Goal: Task Accomplishment & Management: Use online tool/utility

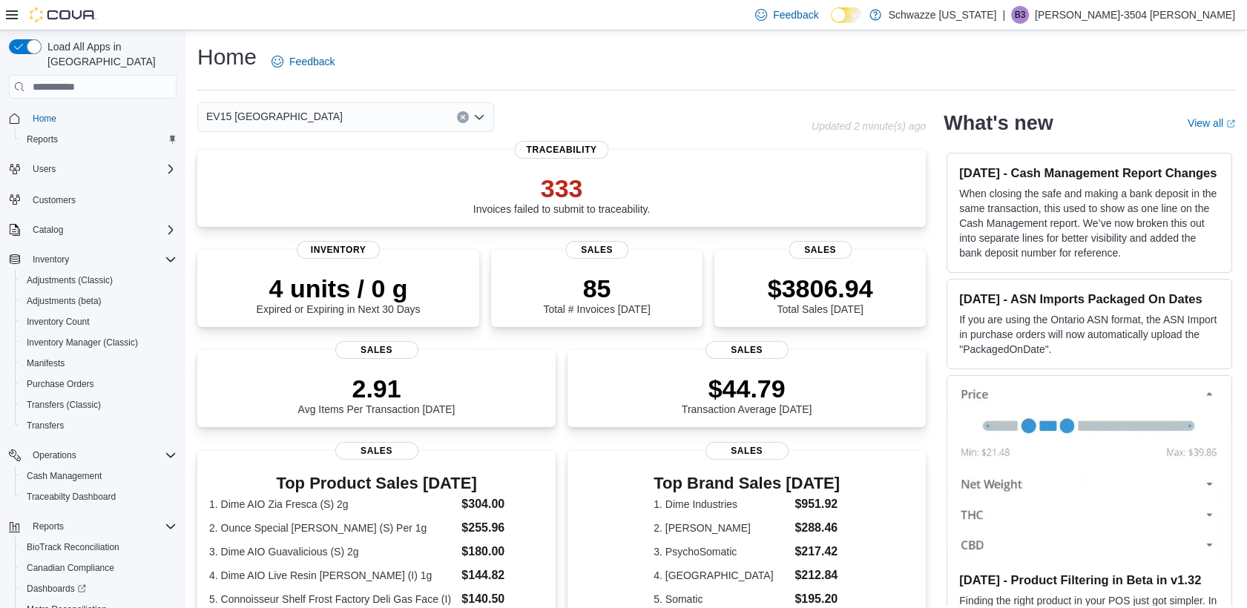
click at [482, 113] on icon "Open list of options" at bounding box center [479, 117] width 12 height 12
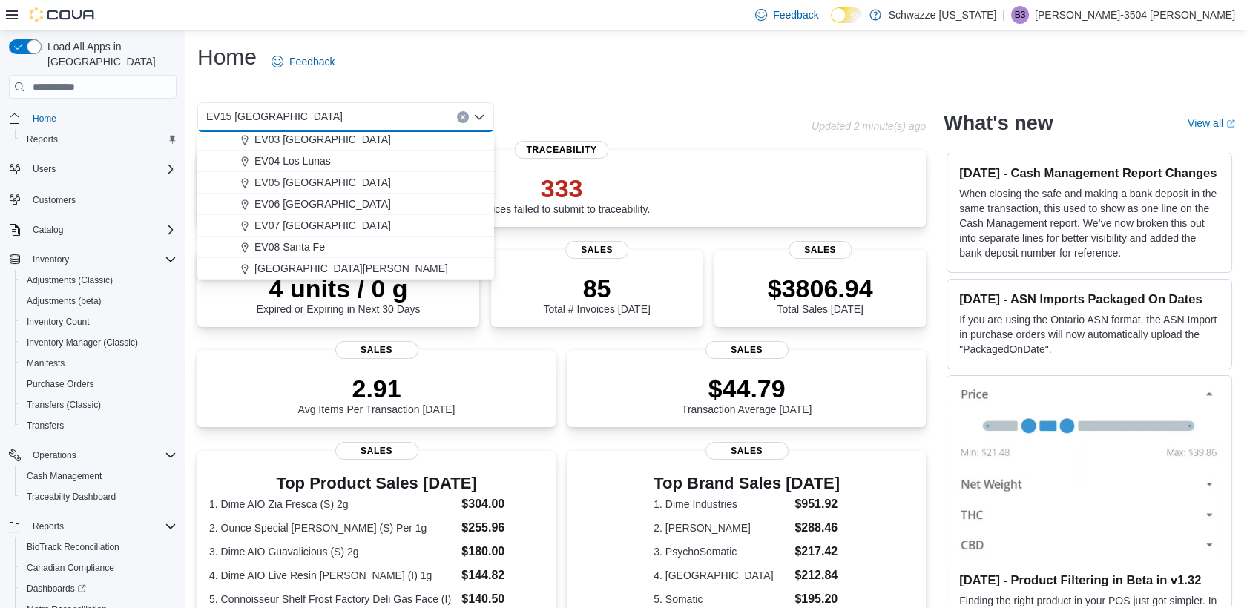
scroll to position [129, 0]
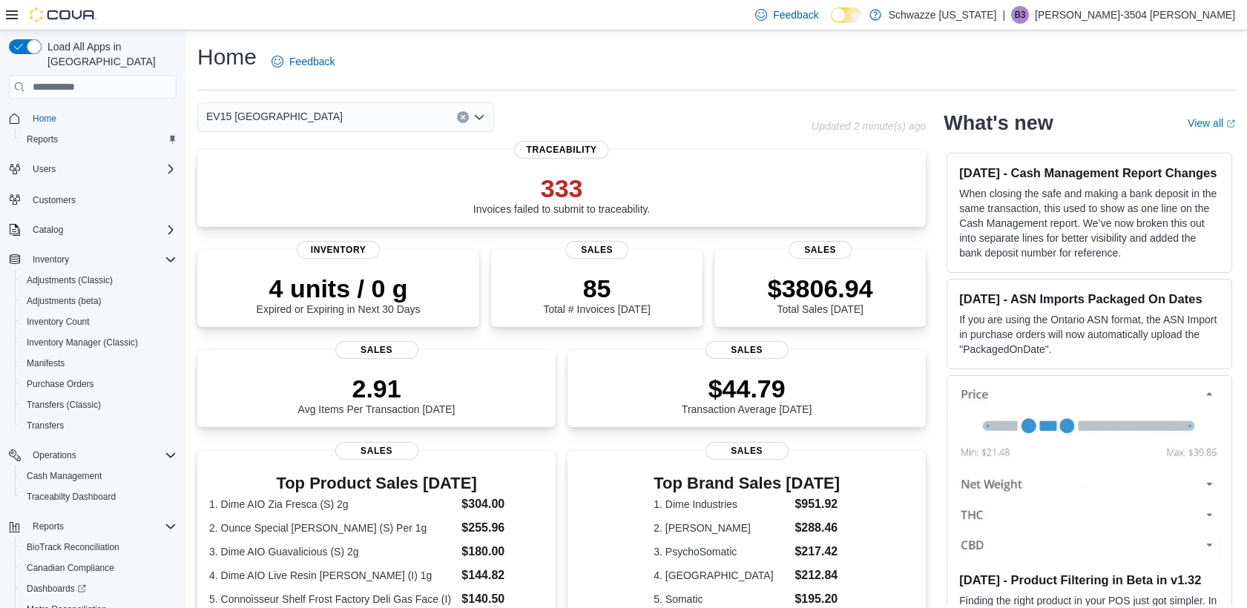
click at [493, 282] on div "4 units / 0 g Expired or Expiring in Next 30 Days Inventory 85 Total # Invoices…" at bounding box center [561, 291] width 729 height 82
click at [482, 117] on icon "Open list of options" at bounding box center [479, 117] width 9 height 4
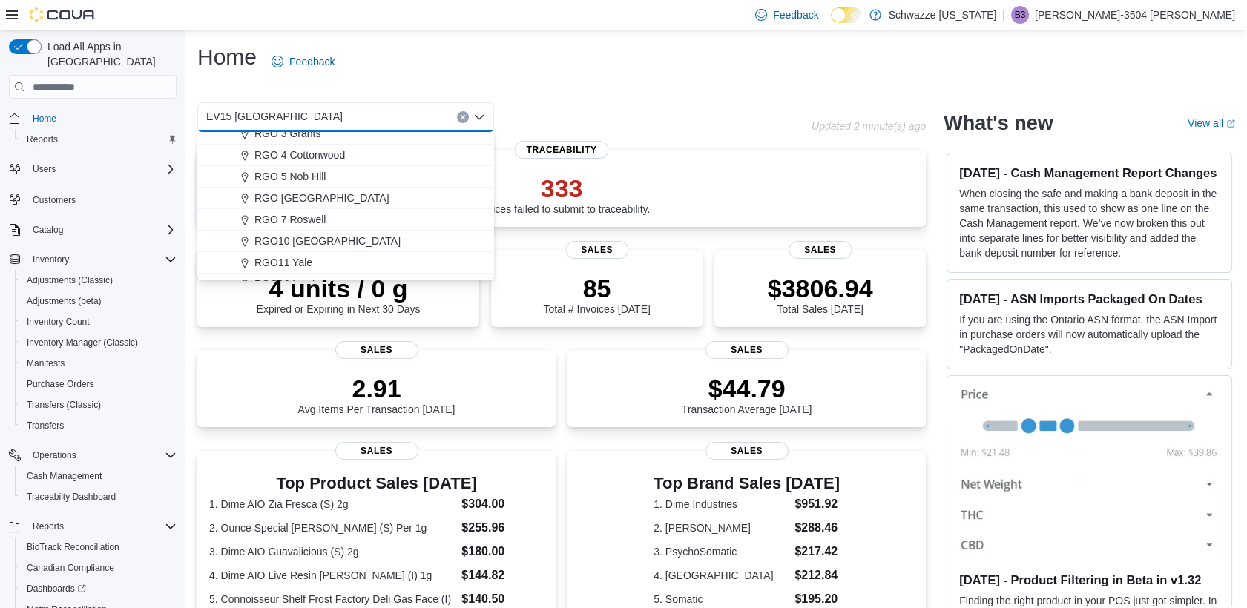
scroll to position [734, 0]
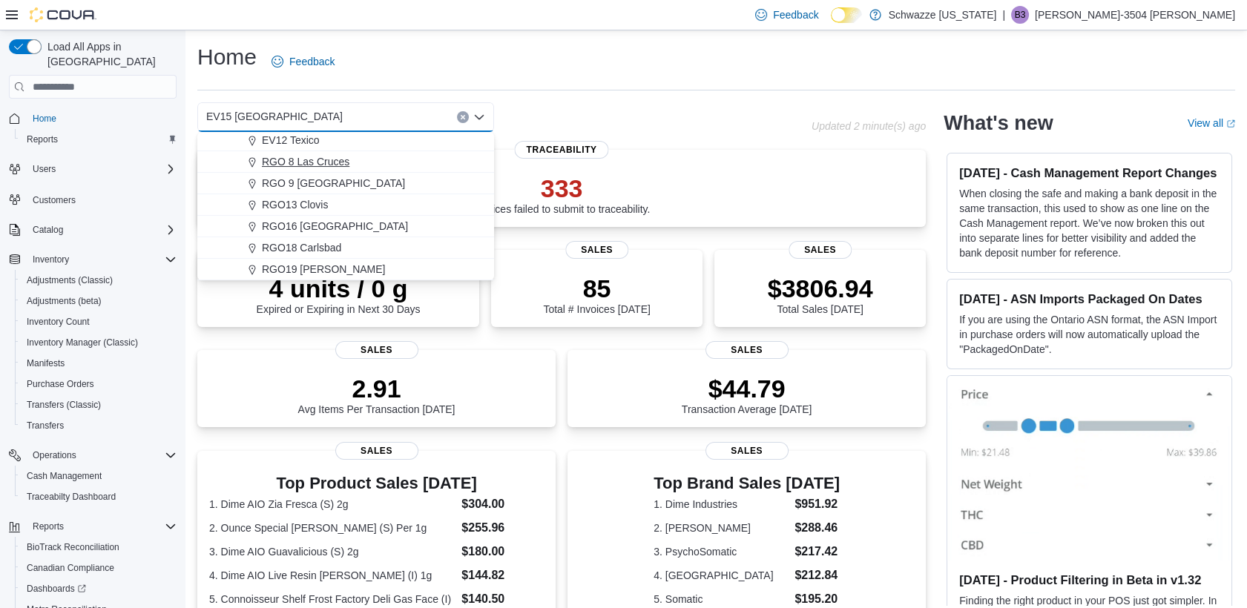
click at [398, 152] on button "RGO 8 Las Cruces" at bounding box center [345, 162] width 297 height 22
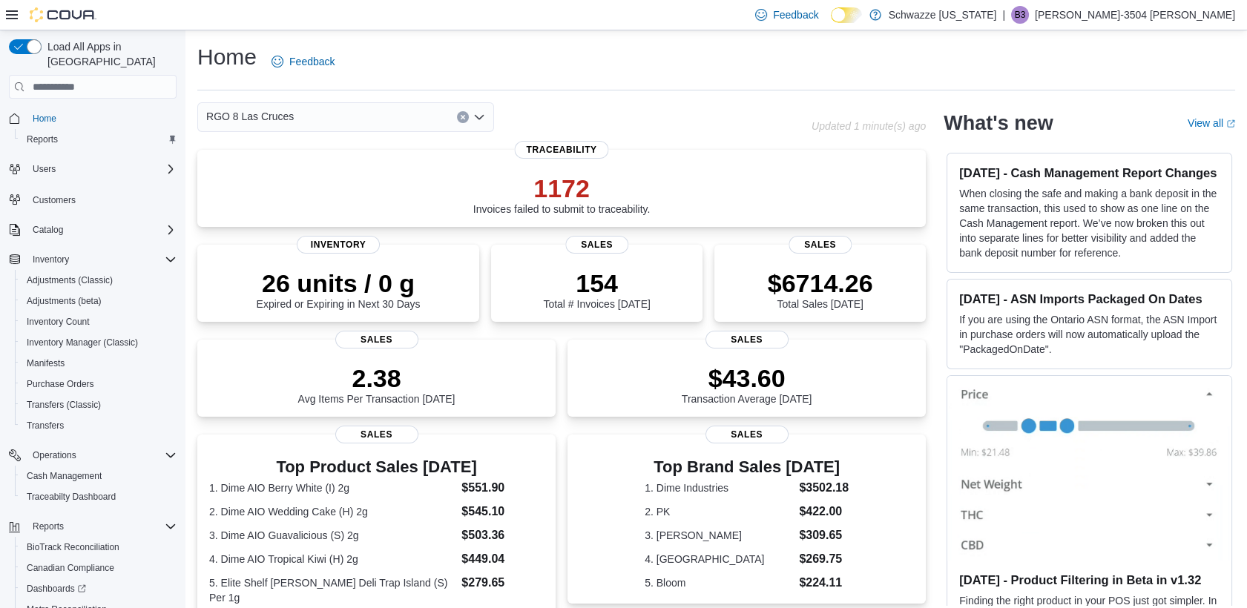
click at [392, 117] on div "RGO 8 Las Cruces" at bounding box center [345, 117] width 297 height 30
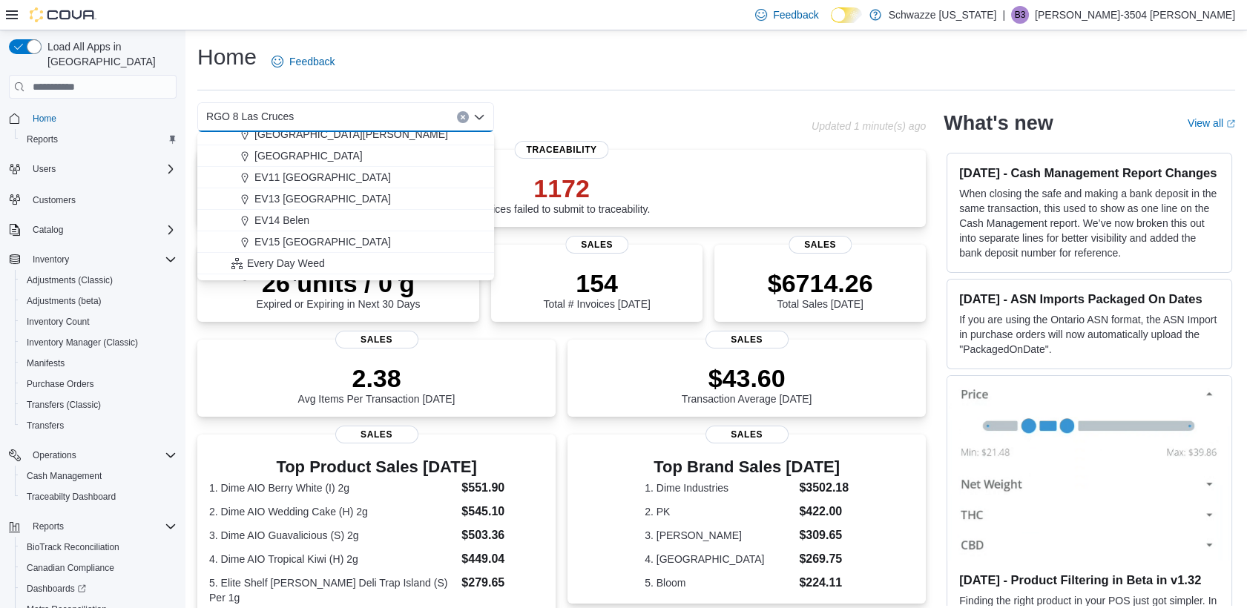
scroll to position [228, 0]
click at [315, 240] on span "EV15 [GEOGRAPHIC_DATA]" at bounding box center [323, 237] width 137 height 15
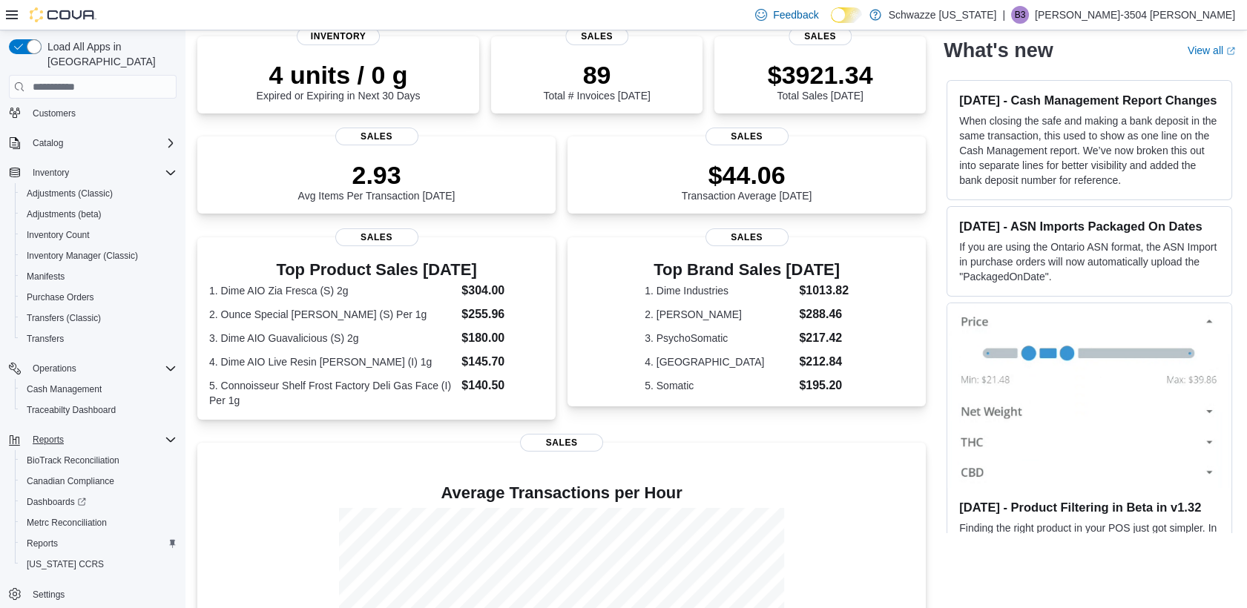
scroll to position [217, 0]
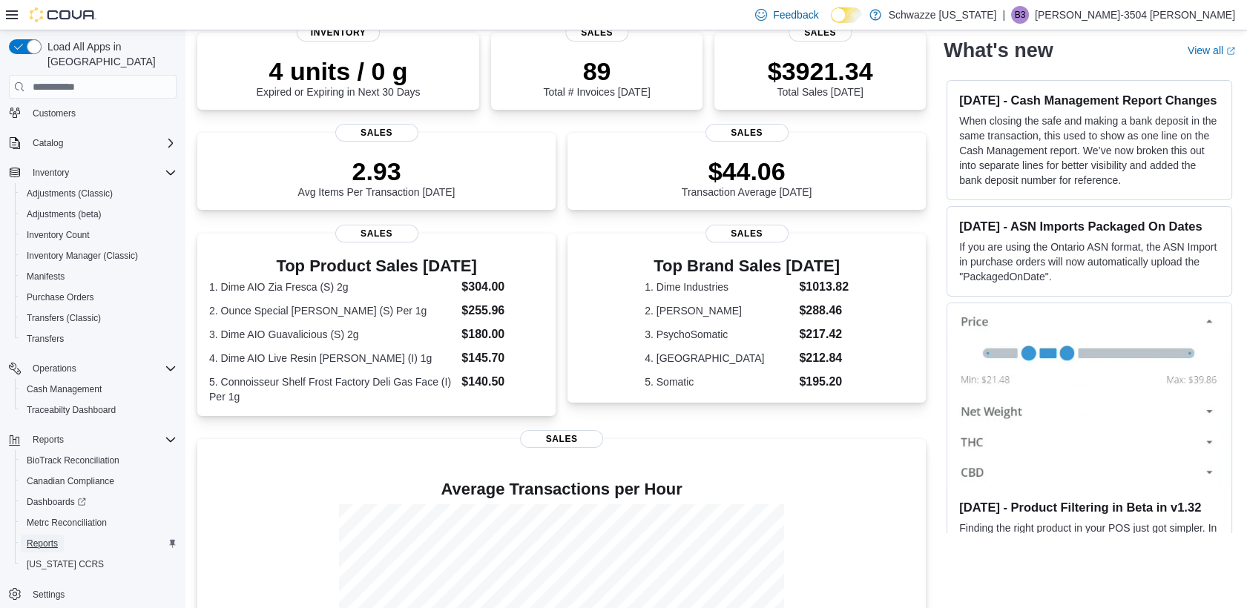
click at [47, 538] on span "Reports" at bounding box center [42, 544] width 31 height 12
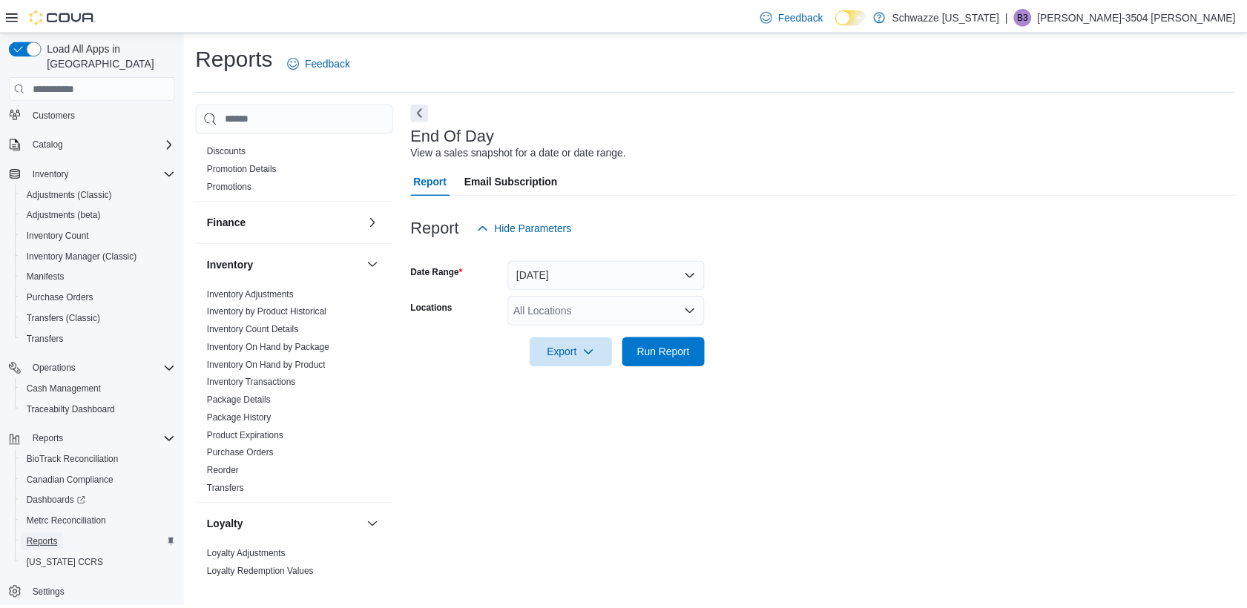
scroll to position [346, 0]
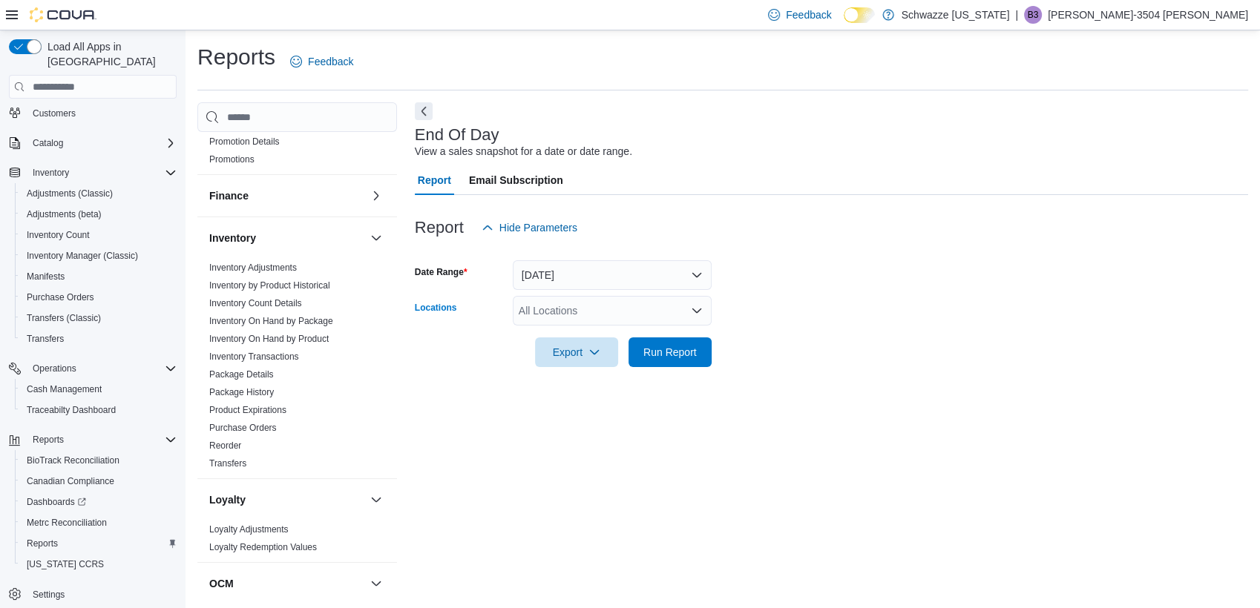
click at [536, 312] on div "All Locations" at bounding box center [612, 311] width 199 height 30
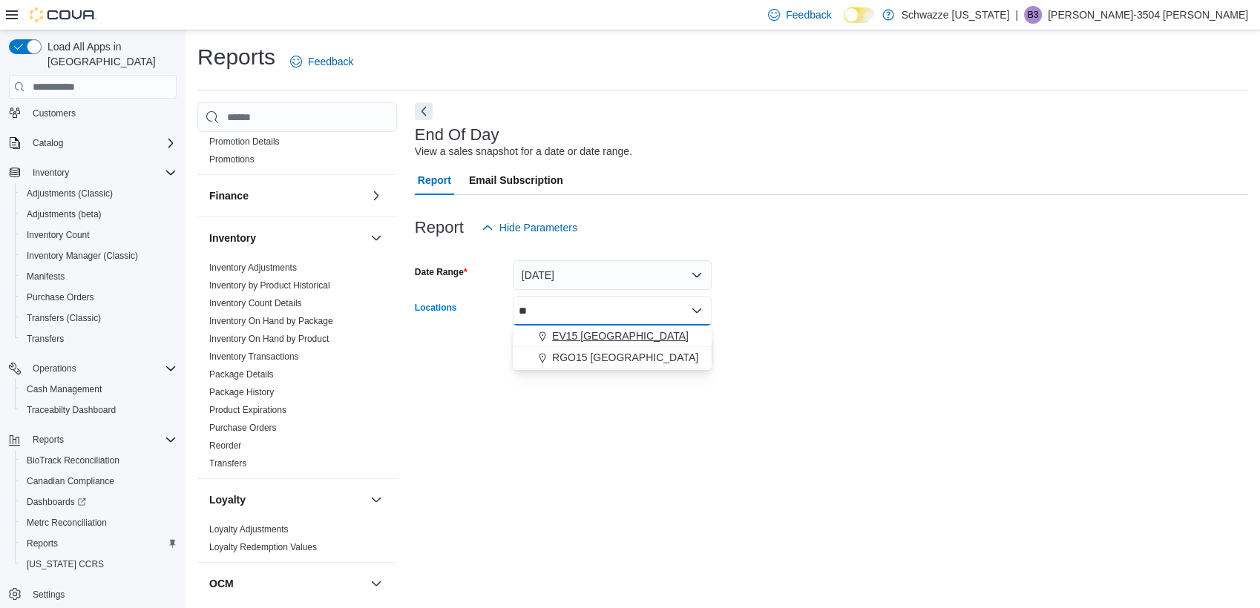
type input "**"
click at [542, 338] on icon "Choose from the following options" at bounding box center [542, 337] width 12 height 12
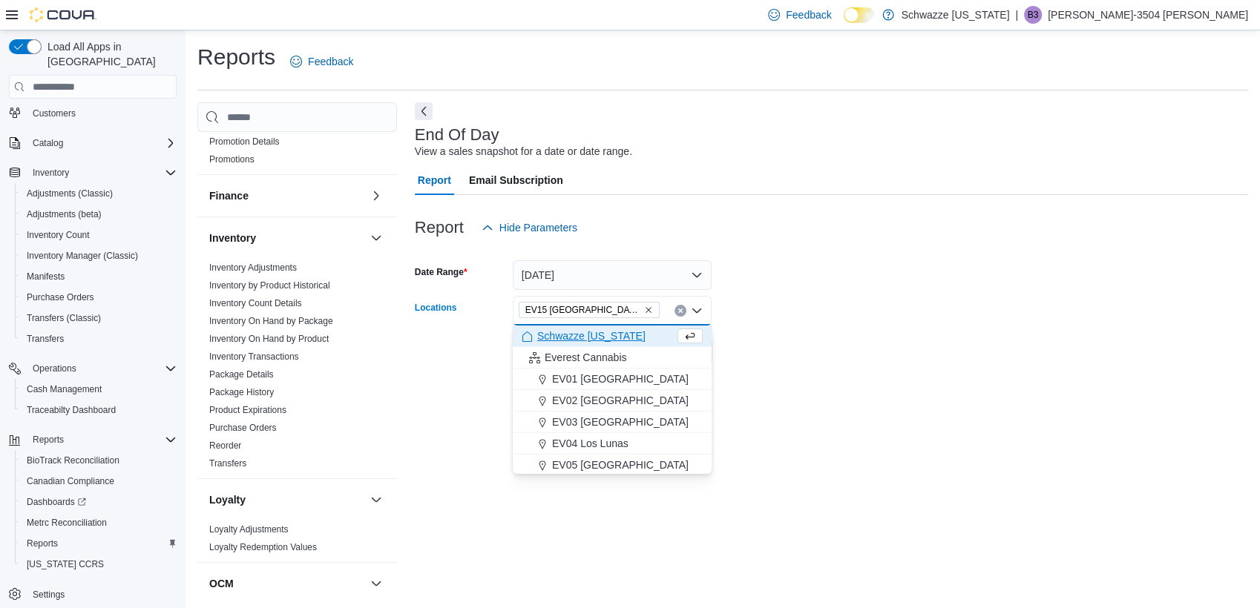
click at [831, 378] on div at bounding box center [831, 376] width 833 height 18
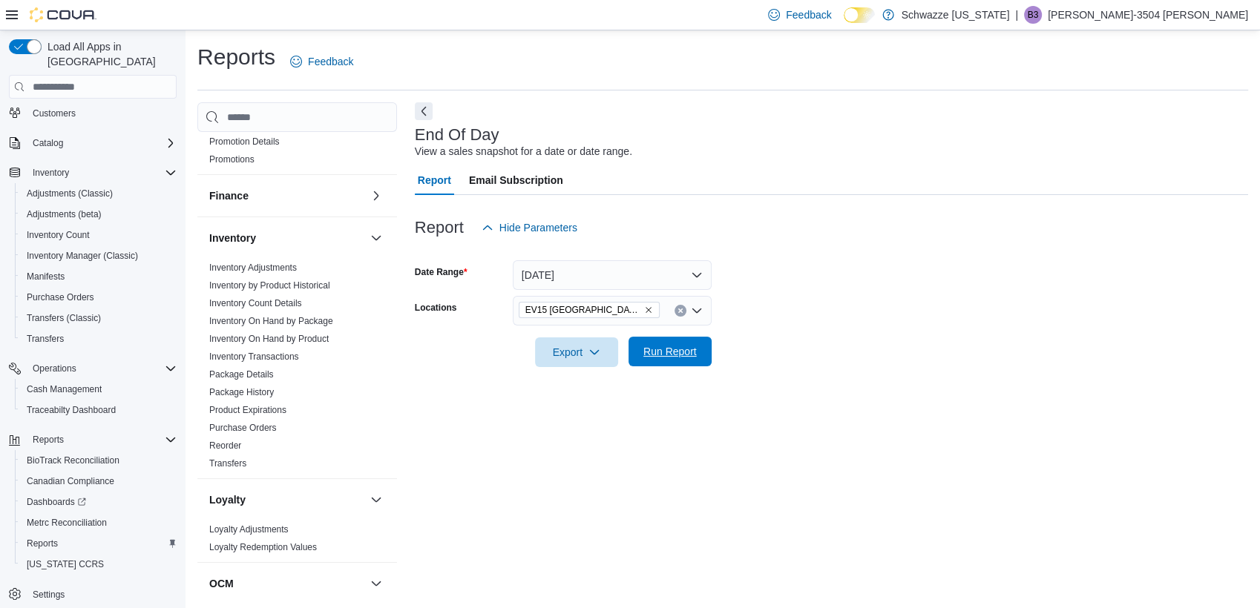
click at [697, 355] on span "Run Report" at bounding box center [669, 352] width 65 height 30
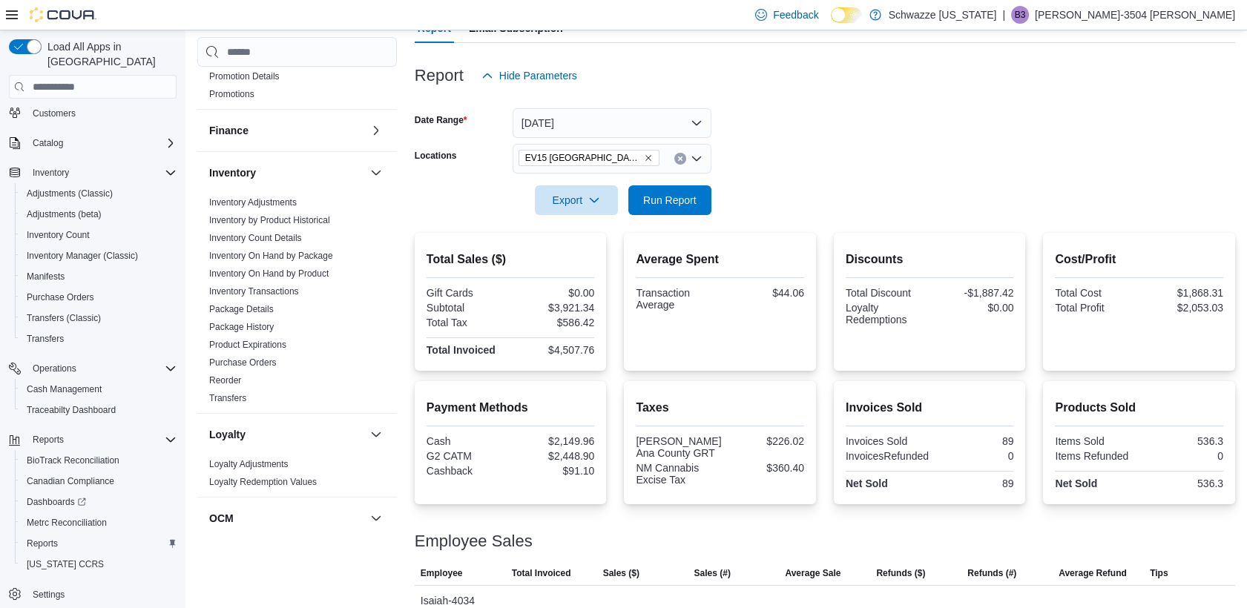
scroll to position [280, 0]
